Goal: Task Accomplishment & Management: Manage account settings

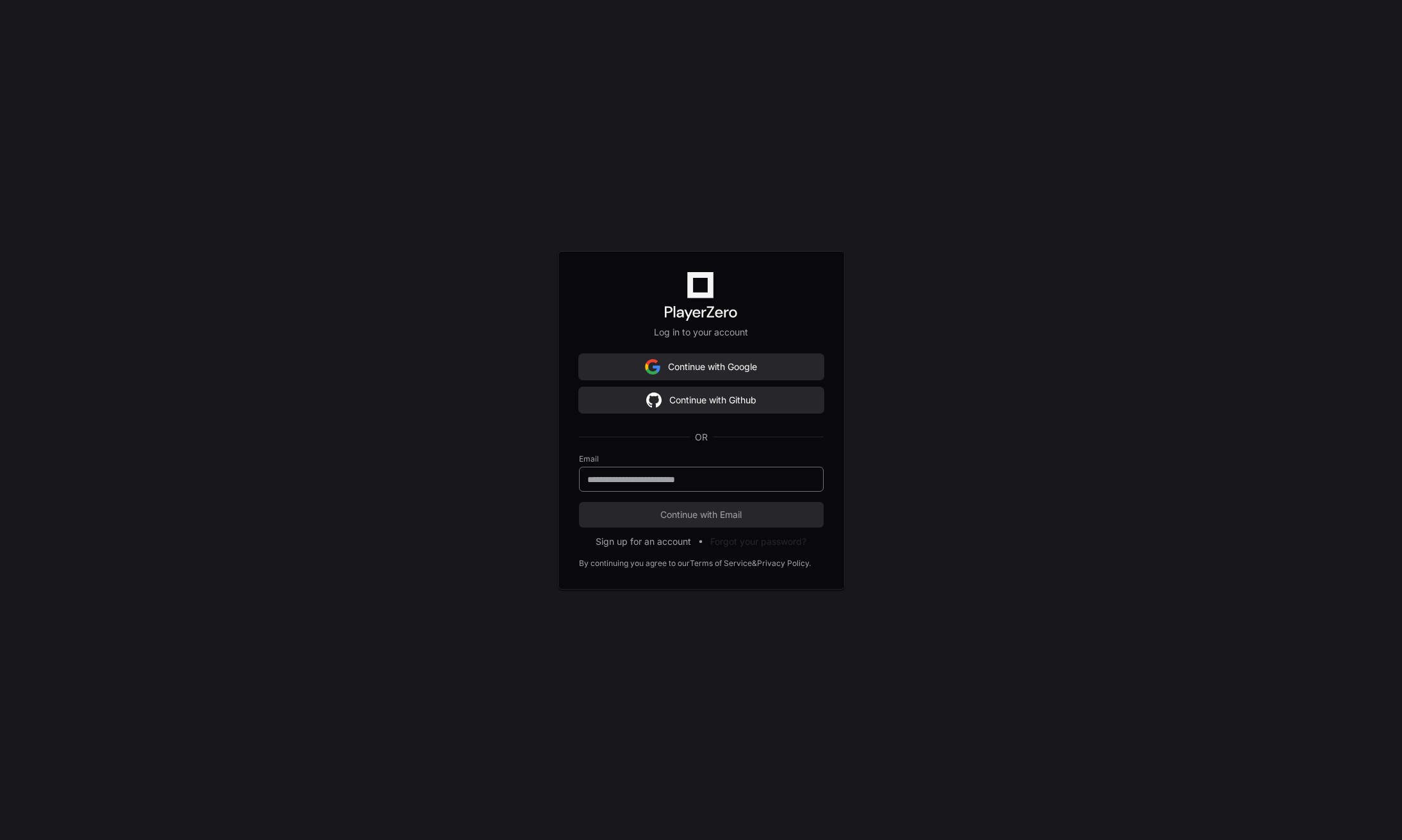
click at [679, 468] on div at bounding box center [701, 479] width 245 height 25
type input "**********"
click at [701, 516] on span "Continue with Email" at bounding box center [701, 515] width 245 height 13
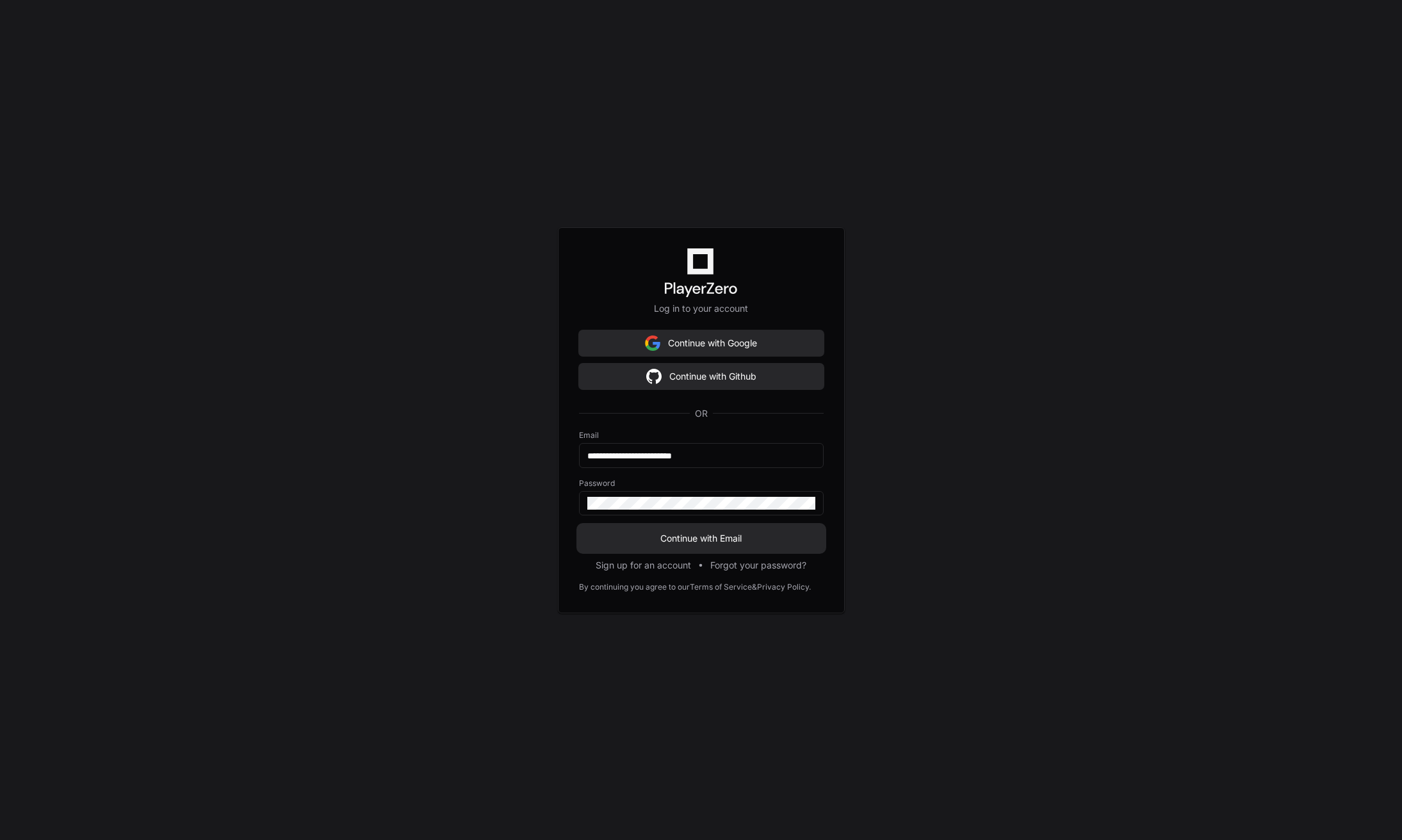
click at [730, 535] on span "Continue with Email" at bounding box center [701, 538] width 245 height 13
